Goal: Task Accomplishment & Management: Manage account settings

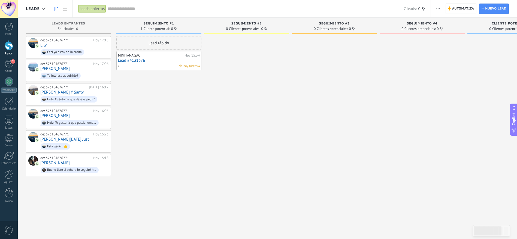
scroll to position [8, 0]
click at [5, 28] on div at bounding box center [9, 27] width 8 height 8
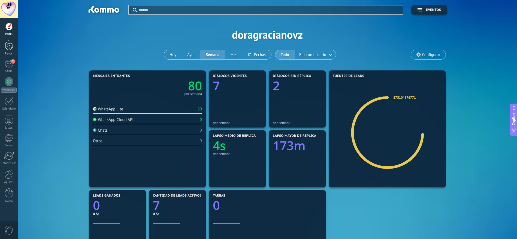
click at [8, 48] on div at bounding box center [9, 45] width 8 height 10
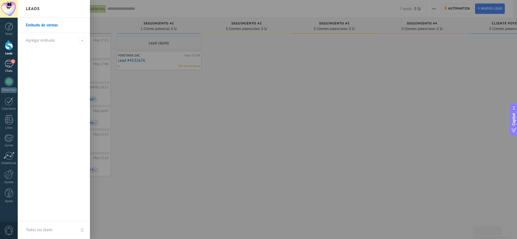
click at [8, 64] on div "2" at bounding box center [9, 64] width 9 height 8
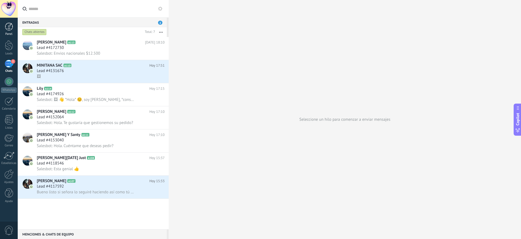
click at [7, 28] on div at bounding box center [9, 27] width 8 height 8
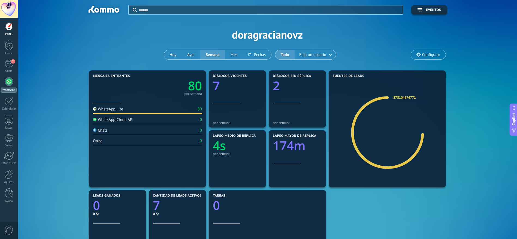
click at [8, 80] on div at bounding box center [9, 81] width 9 height 9
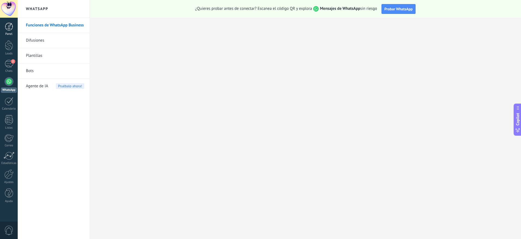
click at [7, 28] on div at bounding box center [9, 27] width 8 height 8
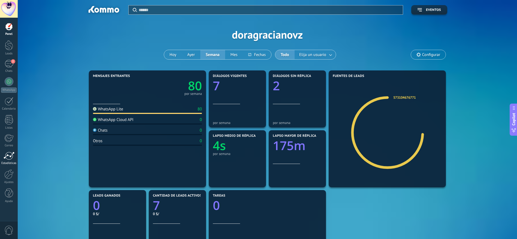
click at [8, 158] on div at bounding box center [9, 156] width 11 height 8
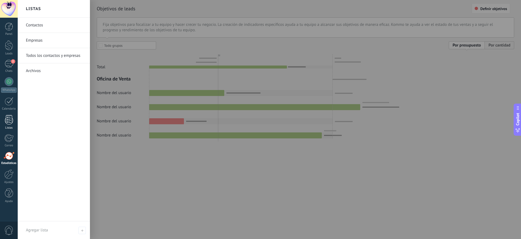
click at [10, 117] on div at bounding box center [9, 120] width 8 height 10
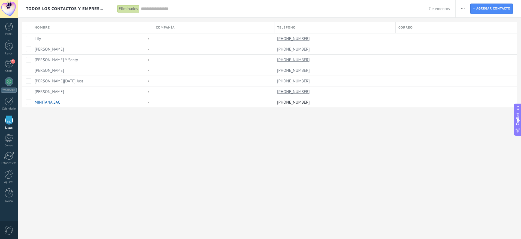
click at [8, 59] on div "Panel Leads 2 Chats WhatsApp Clientes" at bounding box center [9, 116] width 18 height 186
click at [8, 47] on div at bounding box center [9, 45] width 8 height 10
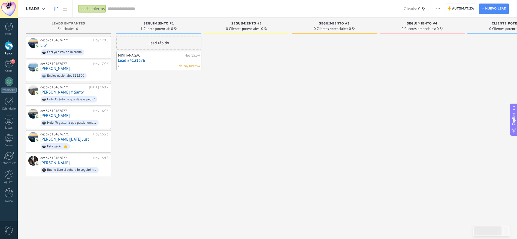
click at [161, 23] on span "seguimiento #1" at bounding box center [159, 24] width 31 height 4
click at [69, 23] on span "Leads Entrantes" at bounding box center [68, 24] width 33 height 4
click at [246, 25] on span "seguimiento #2" at bounding box center [246, 24] width 31 height 4
click at [247, 30] on span "0 Clientes potenciales:" at bounding box center [243, 28] width 34 height 3
click at [246, 33] on div "seguimiento #2 0 Clientes potenciales: 0 S/" at bounding box center [246, 26] width 85 height 16
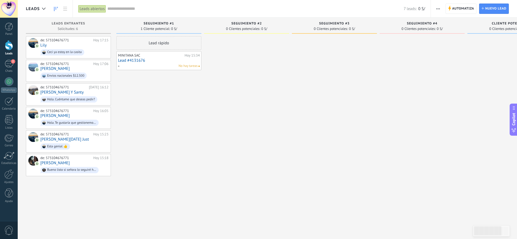
click at [249, 30] on span "0 Clientes potenciales:" at bounding box center [243, 28] width 34 height 3
click at [462, 10] on span "Automatiza" at bounding box center [463, 9] width 22 height 10
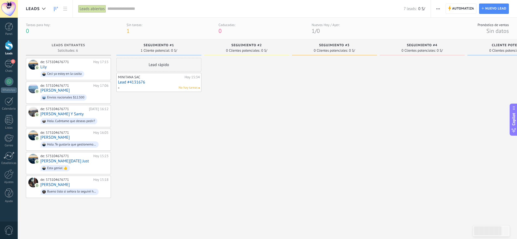
click at [296, 146] on div at bounding box center [334, 142] width 85 height 168
click at [437, 189] on div at bounding box center [421, 142] width 85 height 168
click at [309, 148] on div at bounding box center [334, 142] width 85 height 168
click at [459, 7] on span "Automatiza" at bounding box center [463, 9] width 22 height 10
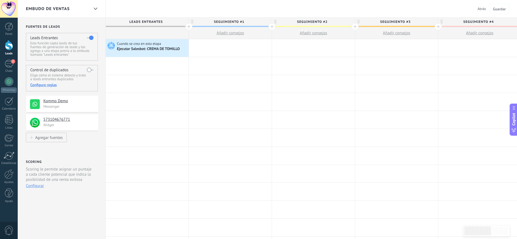
click at [234, 21] on span "seguimiento #1" at bounding box center [229, 22] width 80 height 8
click at [189, 27] on div at bounding box center [188, 26] width 7 height 7
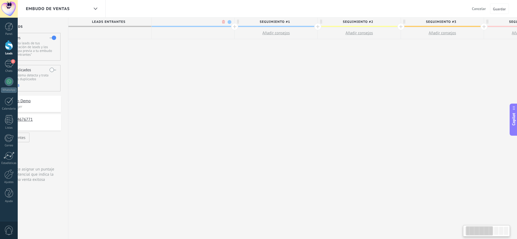
scroll to position [0, 40]
click at [220, 22] on body ".abccls-1,.abccls-2{fill-rule:evenodd}.abccls-2{fill:#fff} .abfcls-1{fill:none}…" at bounding box center [258, 119] width 517 height 239
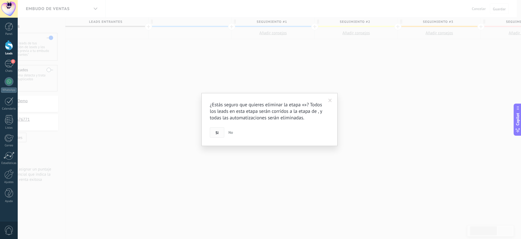
click at [216, 133] on span "Si" at bounding box center [216, 133] width 3 height 4
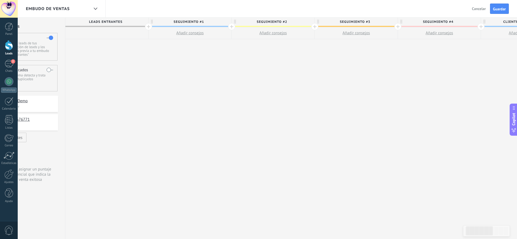
click at [163, 107] on div "**********" at bounding box center [439, 129] width 748 height 222
click at [115, 62] on div "**********" at bounding box center [439, 129] width 748 height 222
click at [91, 32] on div at bounding box center [106, 33] width 83 height 12
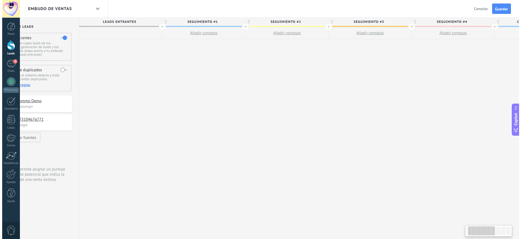
scroll to position [0, 0]
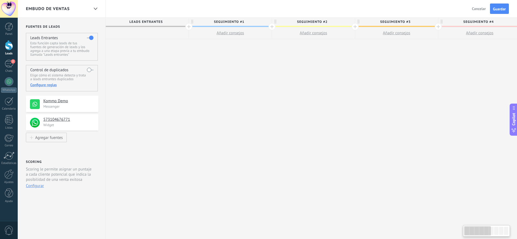
drag, startPoint x: 91, startPoint y: 32, endPoint x: 191, endPoint y: 46, distance: 101.1
click at [191, 46] on div "**********" at bounding box center [480, 129] width 748 height 222
click at [146, 21] on span "Leads Entrantes" at bounding box center [146, 22] width 80 height 8
click at [6, 47] on div at bounding box center [9, 45] width 8 height 10
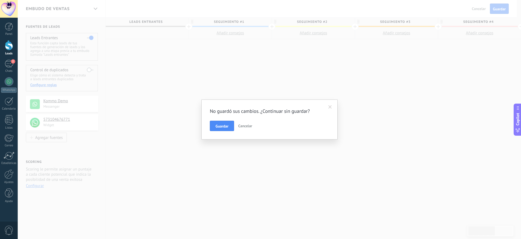
click at [331, 107] on span at bounding box center [330, 107] width 4 height 4
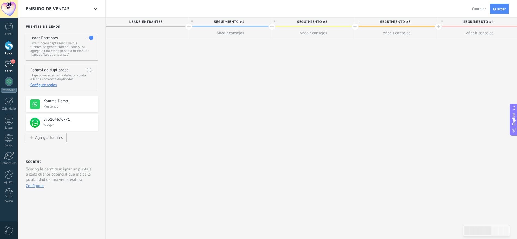
click at [7, 62] on div "2" at bounding box center [9, 64] width 9 height 8
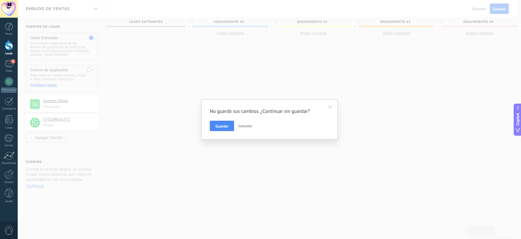
click at [248, 127] on span "Cancelar" at bounding box center [245, 126] width 14 height 5
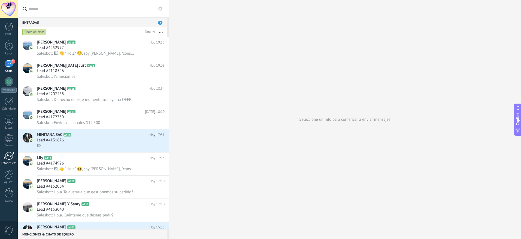
click at [7, 158] on div at bounding box center [9, 156] width 11 height 8
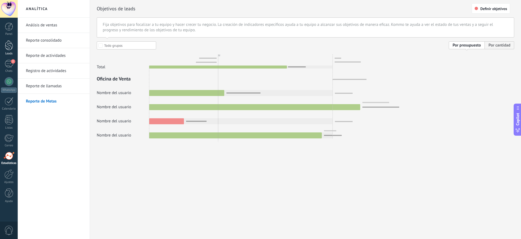
click at [10, 44] on div at bounding box center [9, 45] width 8 height 10
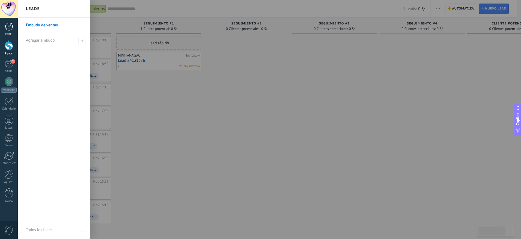
click at [10, 27] on div at bounding box center [9, 27] width 8 height 8
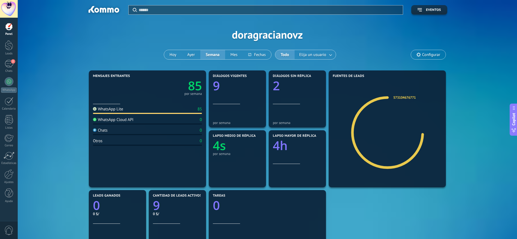
click at [10, 30] on div at bounding box center [9, 27] width 8 height 8
click at [10, 42] on div at bounding box center [9, 45] width 8 height 10
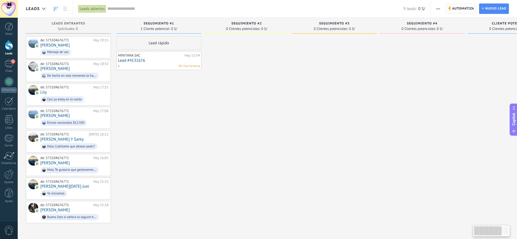
click at [467, 10] on span "Automatiza" at bounding box center [463, 9] width 22 height 10
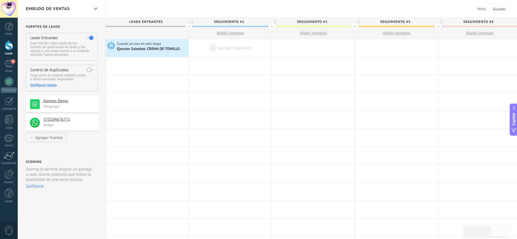
click at [231, 48] on div at bounding box center [230, 48] width 83 height 18
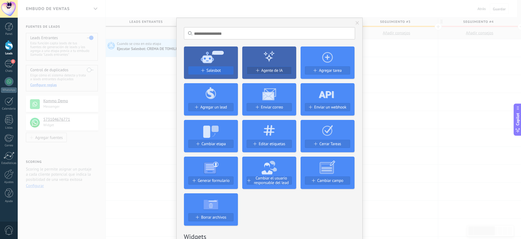
click at [215, 68] on span "Salesbot" at bounding box center [213, 70] width 14 height 5
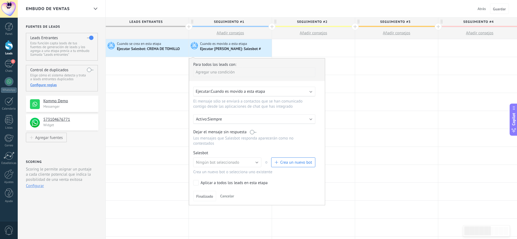
click at [231, 196] on span "Cancelar" at bounding box center [227, 196] width 14 height 5
